Goal: Task Accomplishment & Management: Use online tool/utility

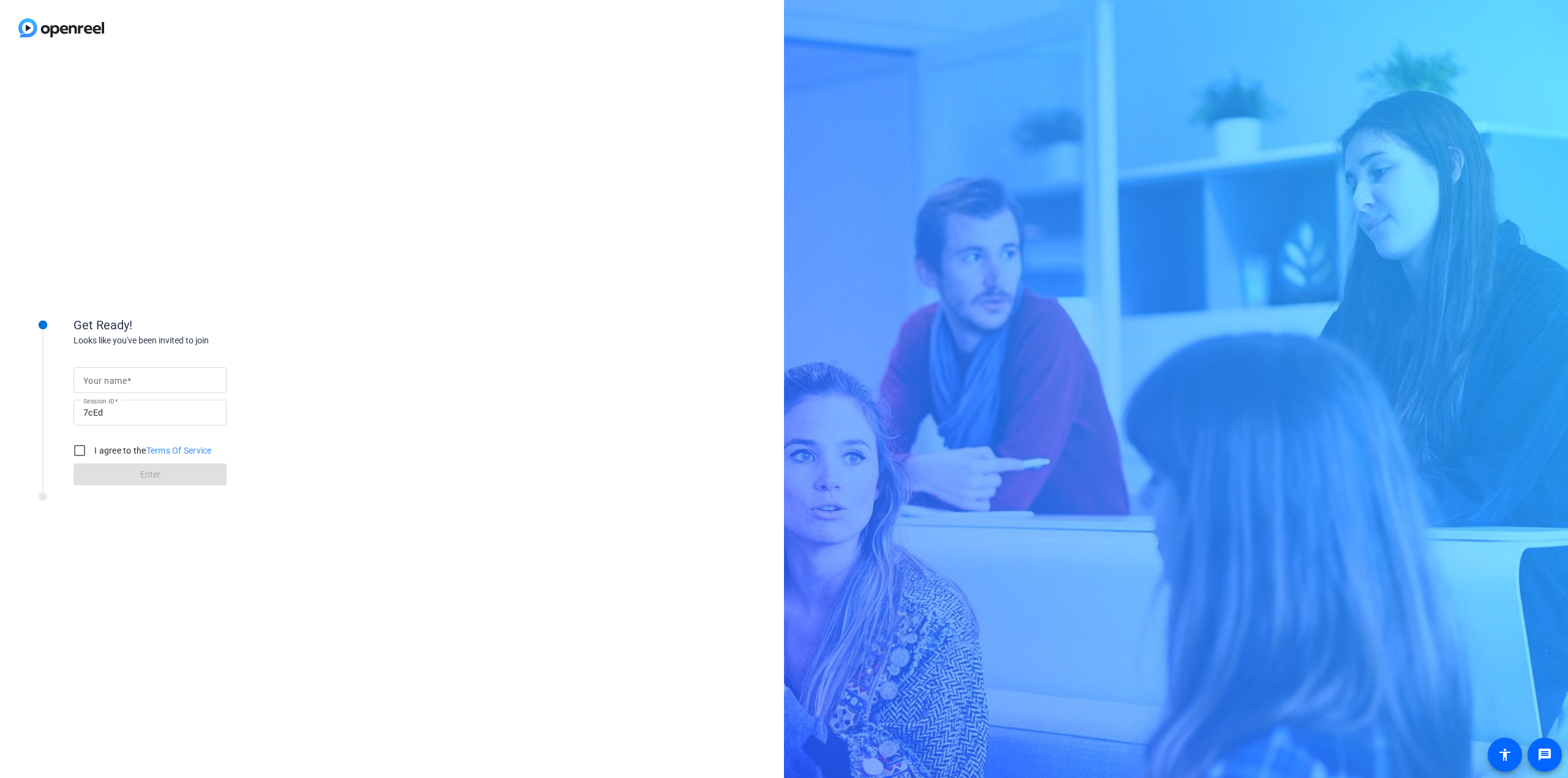
click at [98, 381] on mat-label "Your name" at bounding box center [105, 381] width 44 height 9
click at [98, 381] on input "Your name" at bounding box center [149, 380] width 133 height 15
type input "[PERSON_NAME]"
click at [80, 453] on input "I agree to the Terms Of Service" at bounding box center [79, 451] width 25 height 25
checkbox input "true"
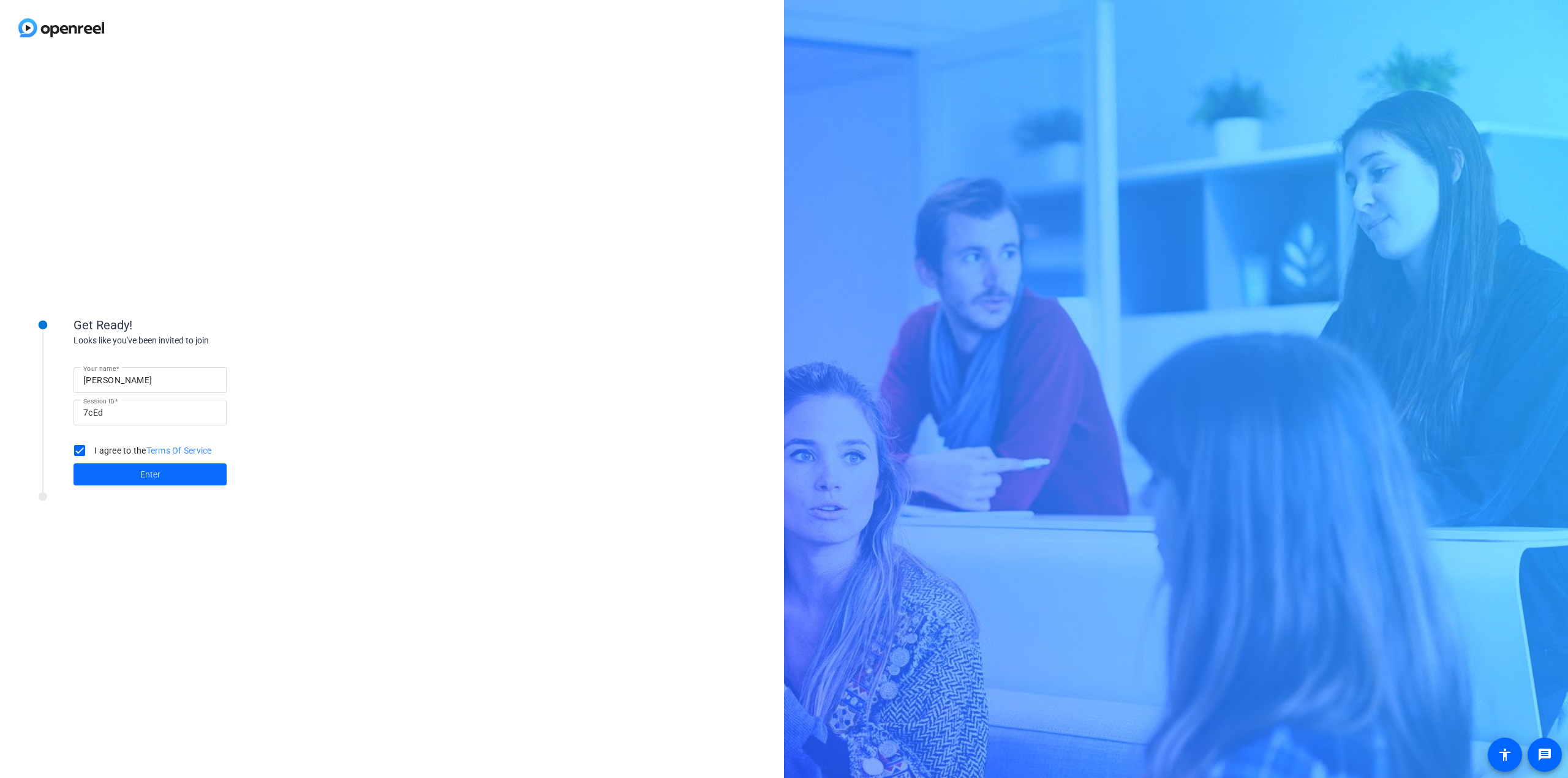
click at [126, 471] on span at bounding box center [150, 474] width 153 height 29
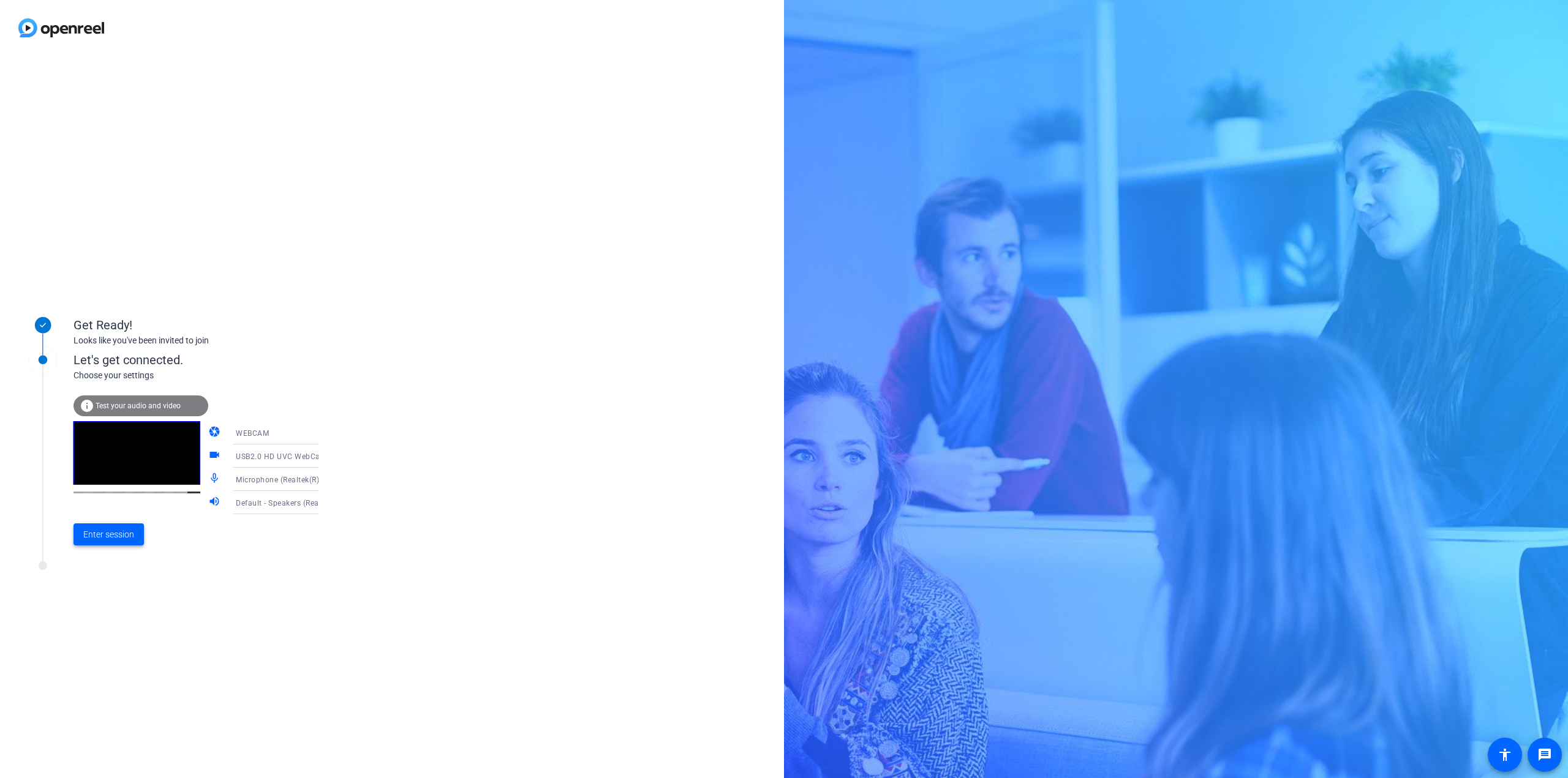
click at [124, 534] on span "Enter session" at bounding box center [109, 535] width 51 height 13
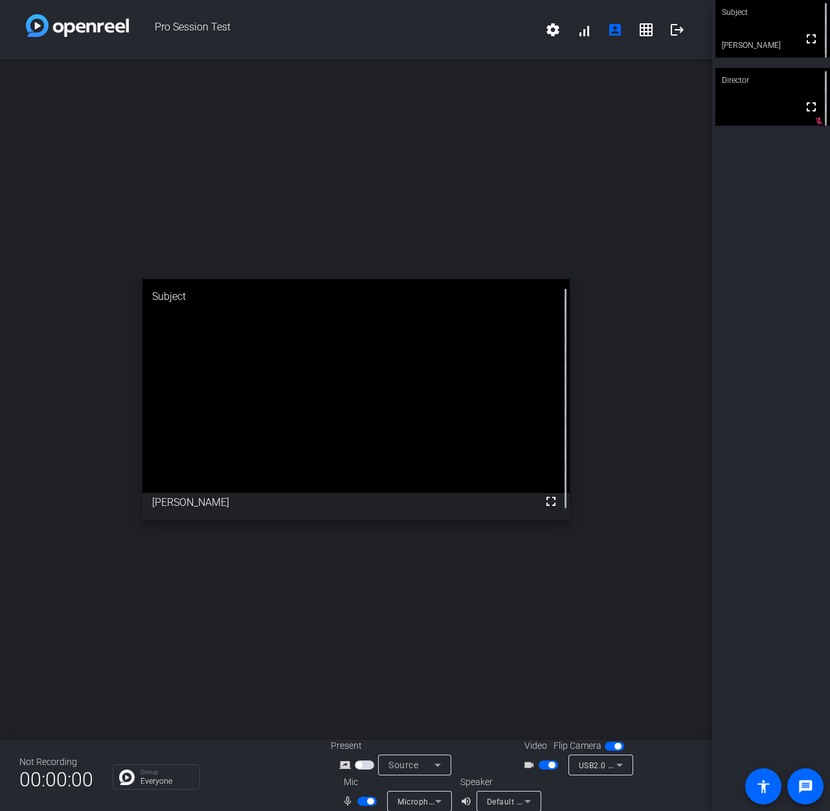
click at [558, 169] on div "open_in_new Subject fullscreen [PERSON_NAME]" at bounding box center [356, 400] width 712 height 680
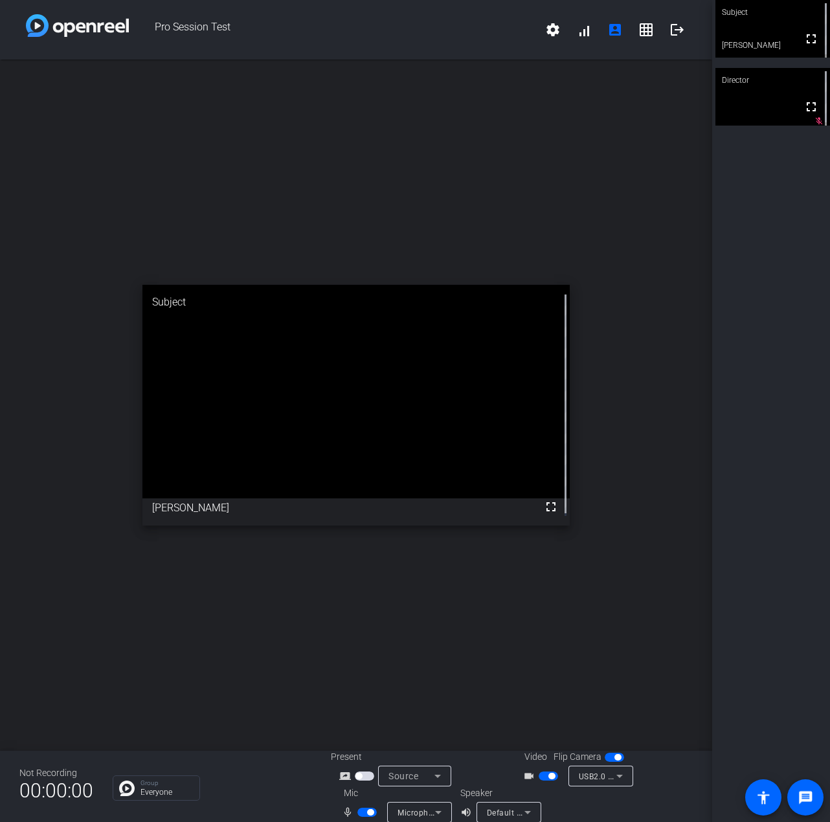
click at [372, 596] on div "open_in_new Subject fullscreen [PERSON_NAME]" at bounding box center [356, 406] width 712 height 692
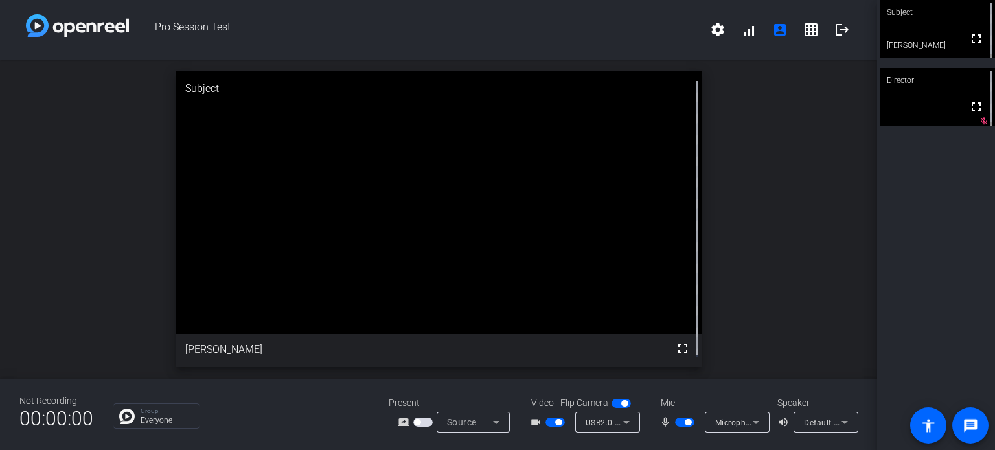
click at [640, 412] on div "USB2.0 HD UVC WebCam (0408:30d4)" at bounding box center [607, 422] width 65 height 21
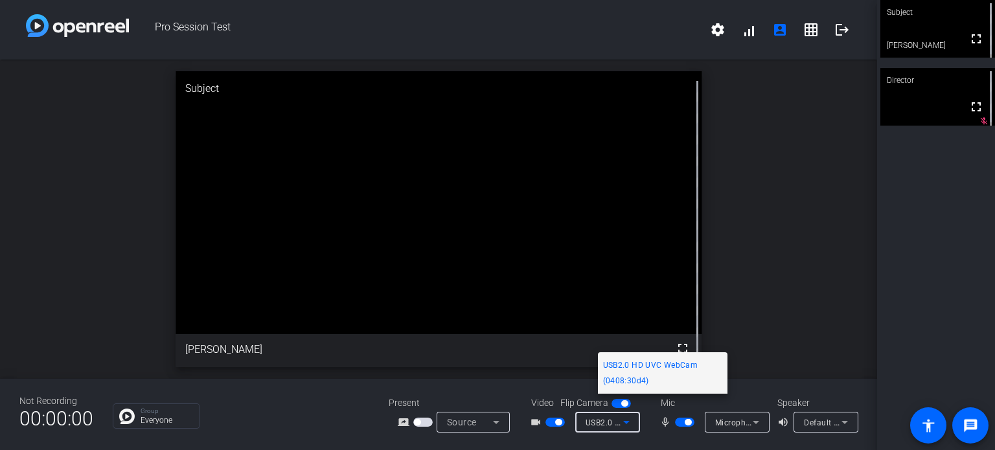
click at [611, 429] on div at bounding box center [497, 225] width 995 height 450
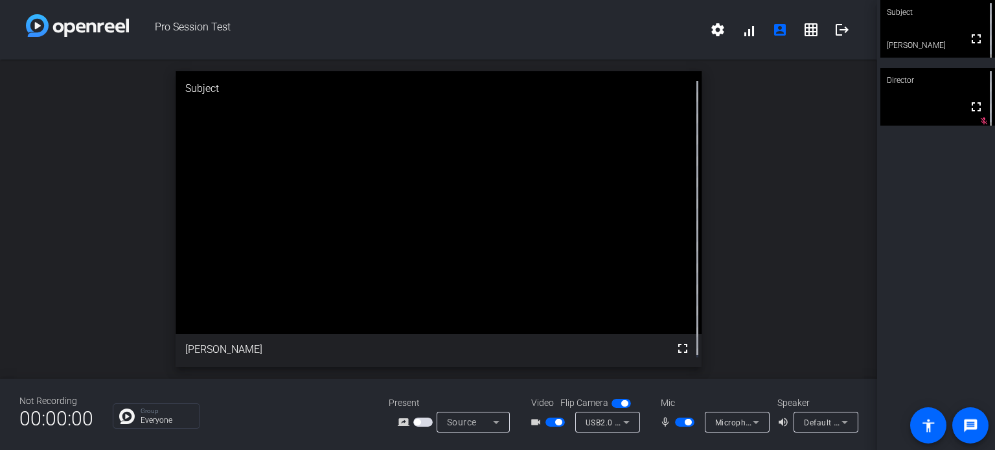
click at [795, 417] on span "Microphone (Realtek(R) Audio)" at bounding box center [773, 422] width 116 height 10
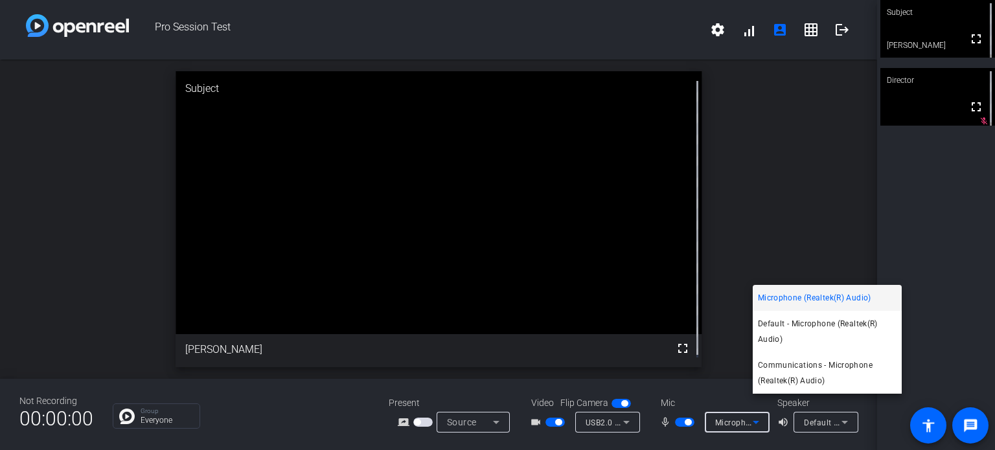
click at [745, 429] on div at bounding box center [497, 225] width 995 height 450
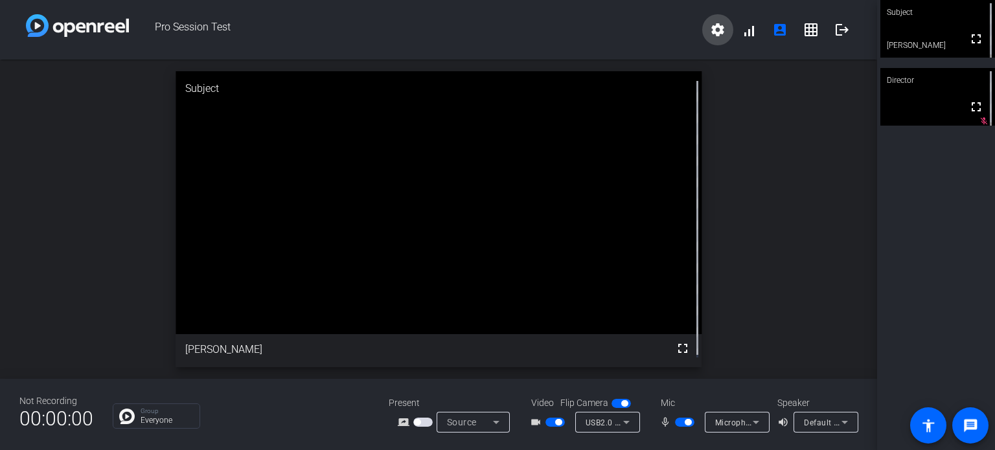
click at [718, 22] on mat-icon "settings" at bounding box center [718, 30] width 16 height 16
click at [738, 34] on div at bounding box center [497, 225] width 995 height 450
click at [741, 34] on span at bounding box center [748, 29] width 31 height 31
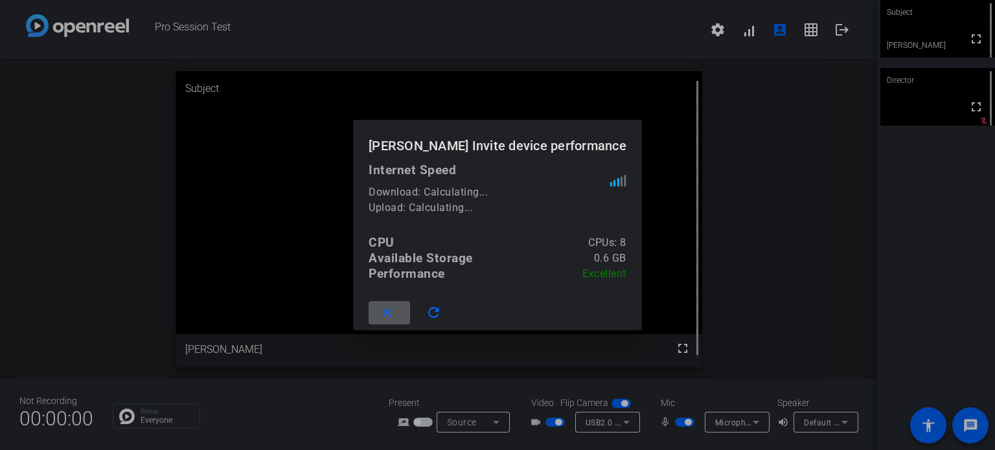
click at [738, 223] on div at bounding box center [497, 225] width 995 height 450
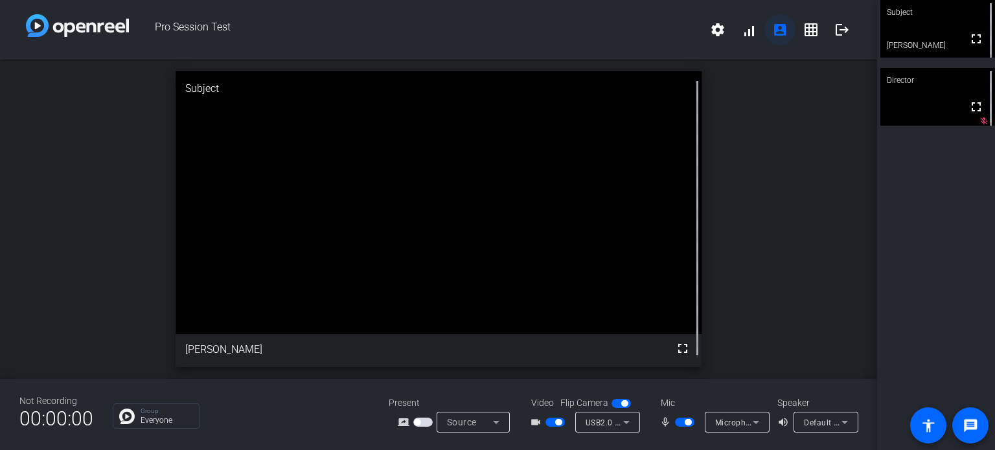
click at [772, 34] on mat-icon "account_box" at bounding box center [780, 30] width 16 height 16
click at [803, 34] on mat-icon "grid_on" at bounding box center [811, 30] width 16 height 16
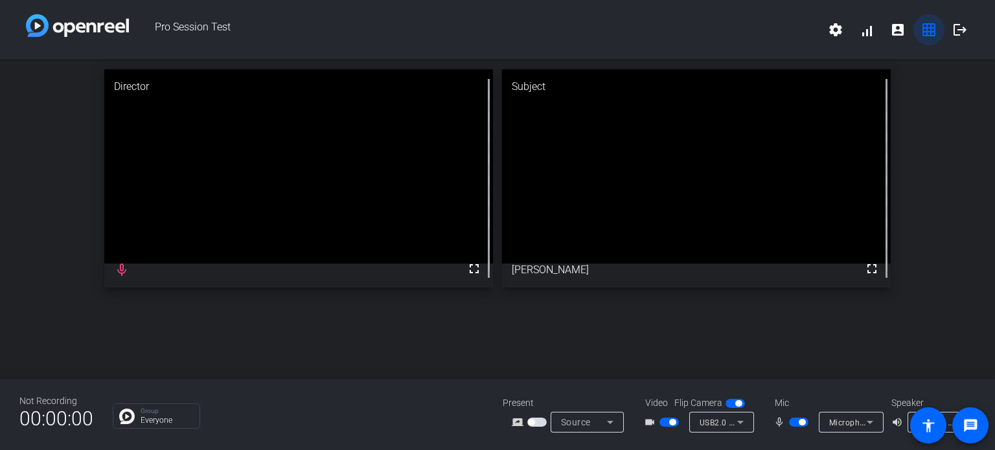
click at [921, 30] on mat-icon "grid_on" at bounding box center [929, 30] width 16 height 16
click at [929, 32] on mat-icon "grid_on" at bounding box center [929, 30] width 16 height 16
click at [896, 32] on mat-icon "account_box" at bounding box center [898, 30] width 16 height 16
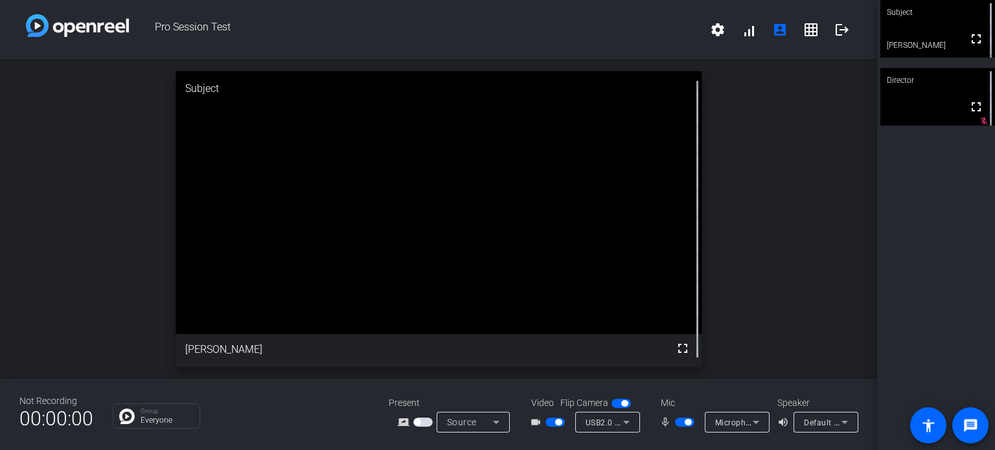
click at [753, 214] on div "open_in_new Subject fullscreen [PERSON_NAME]" at bounding box center [438, 219] width 877 height 319
